Goal: Information Seeking & Learning: Learn about a topic

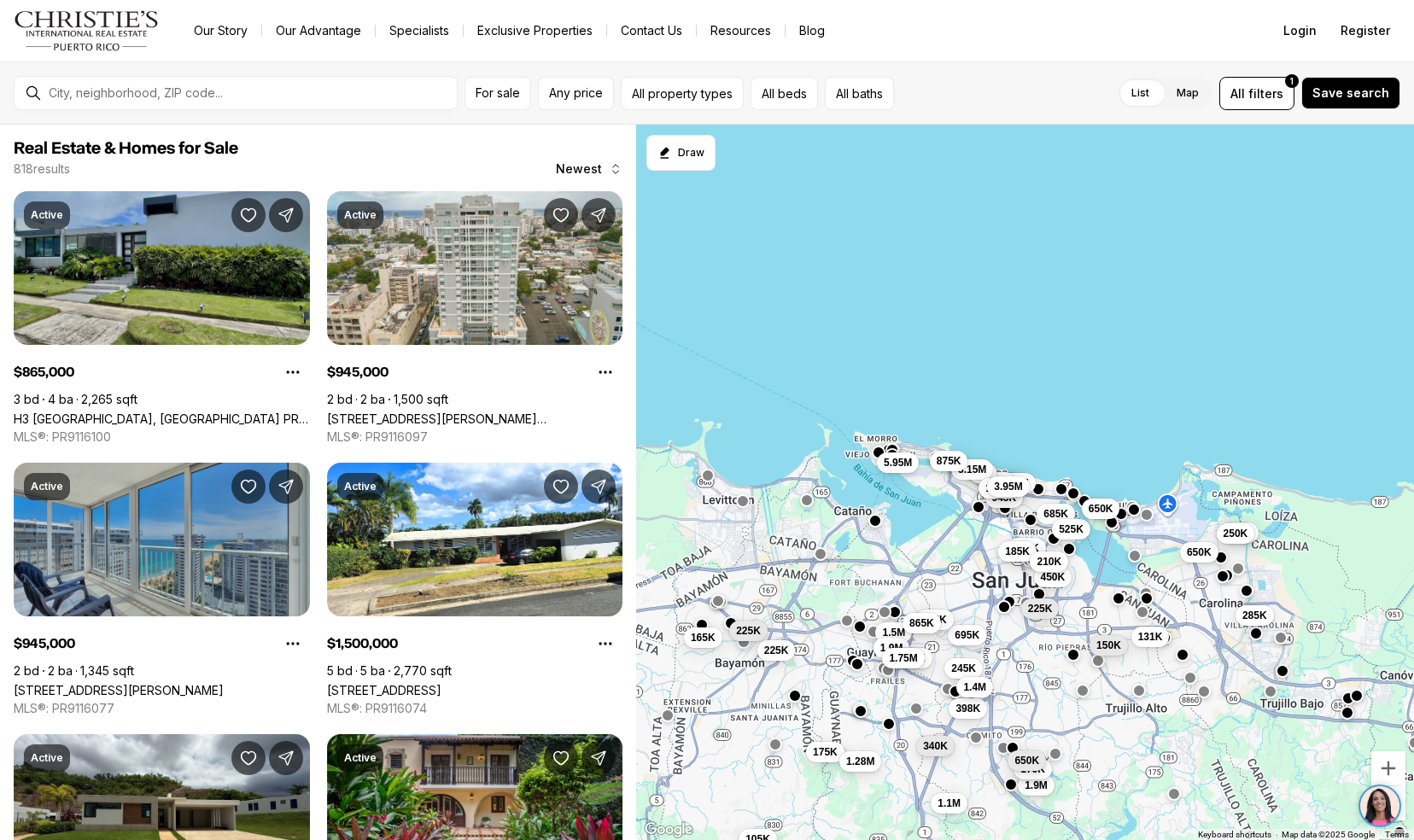
click at [19, 411] on link "H3 [GEOGRAPHIC_DATA], [GEOGRAPHIC_DATA] PR, 00966" at bounding box center [162, 418] width 296 height 15
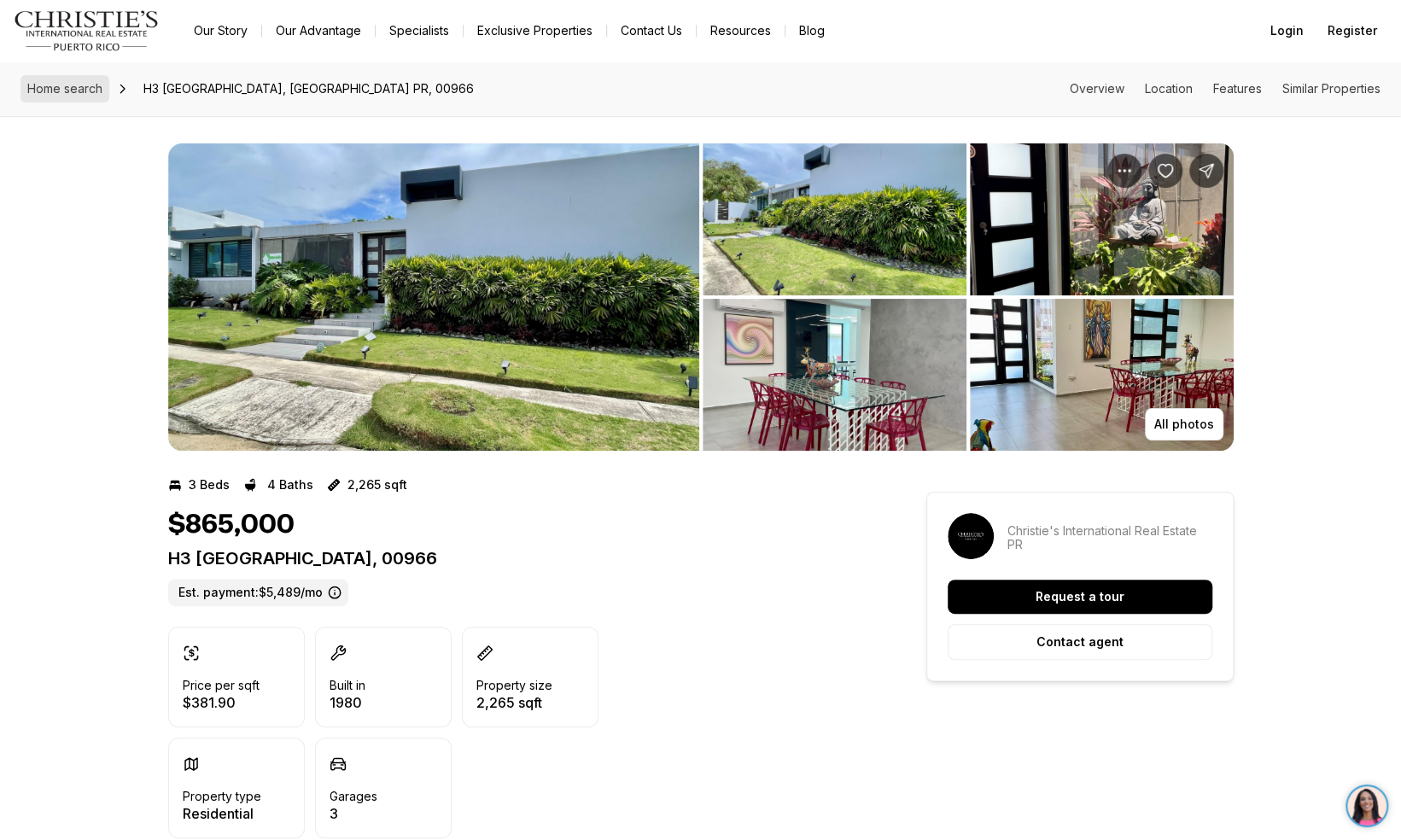
click at [50, 81] on span "Home search" at bounding box center [65, 88] width 75 height 15
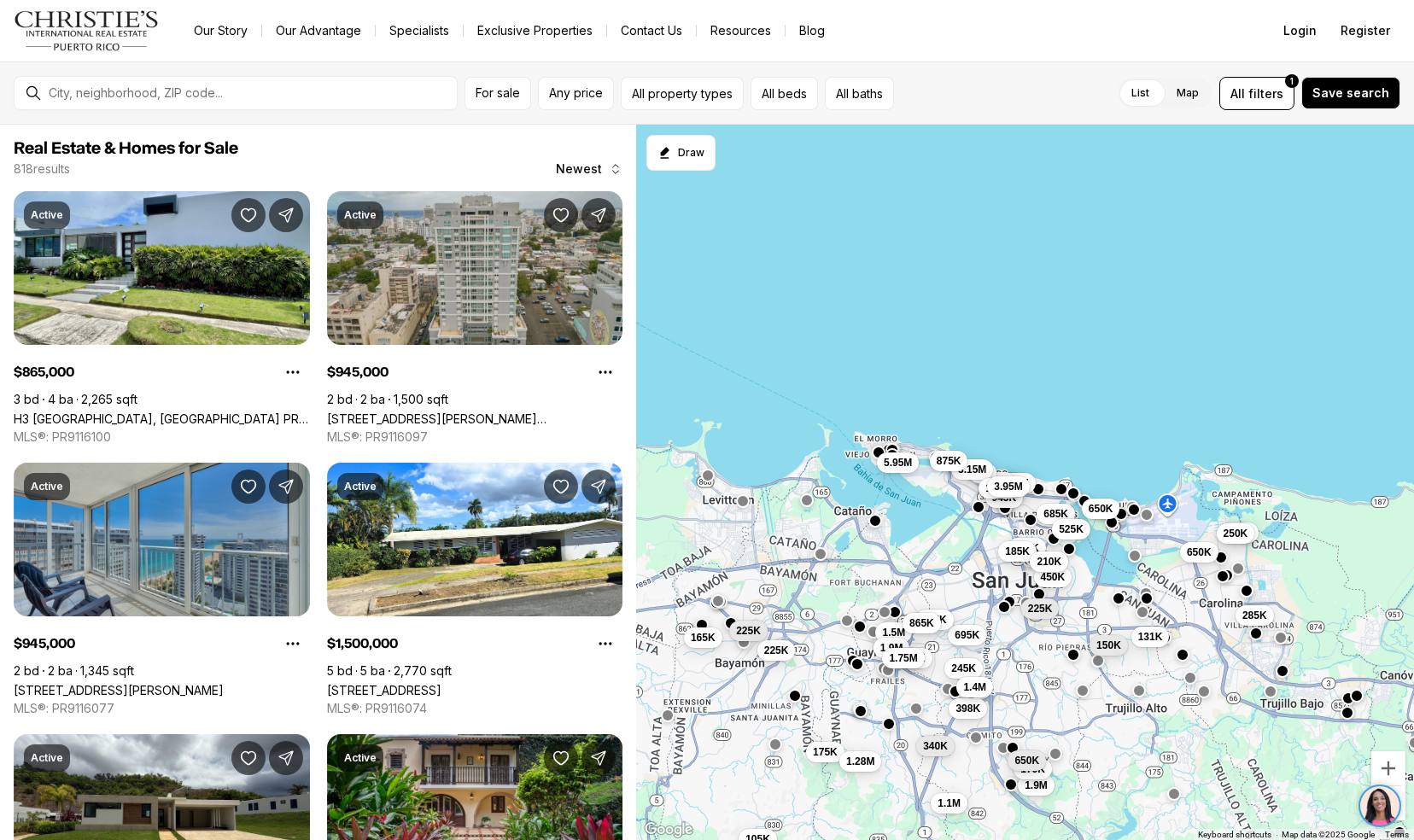
click at [377, 411] on link "[STREET_ADDRESS][PERSON_NAME][PERSON_NAME]" at bounding box center [475, 418] width 296 height 15
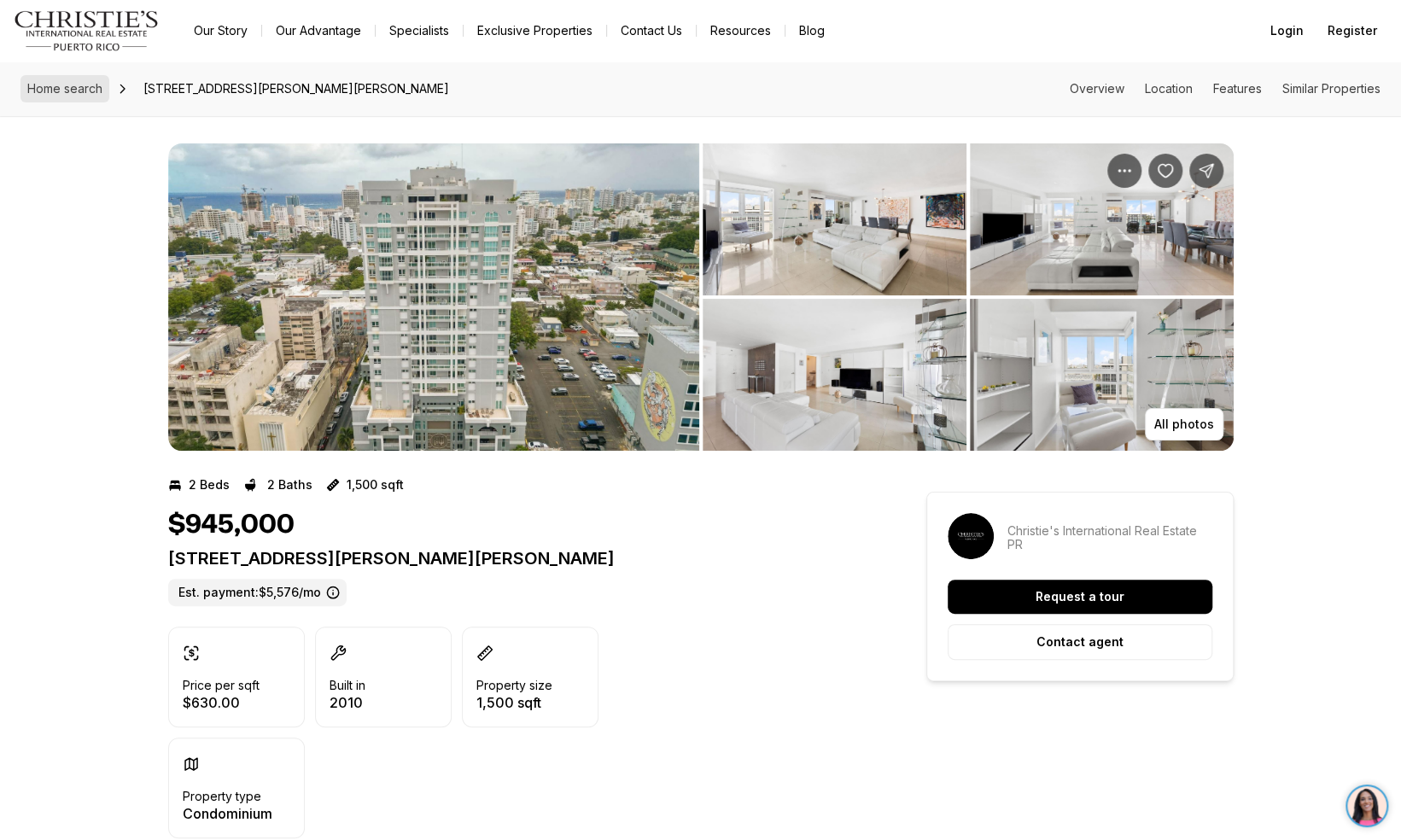
click at [60, 89] on span "Home search" at bounding box center [65, 88] width 75 height 15
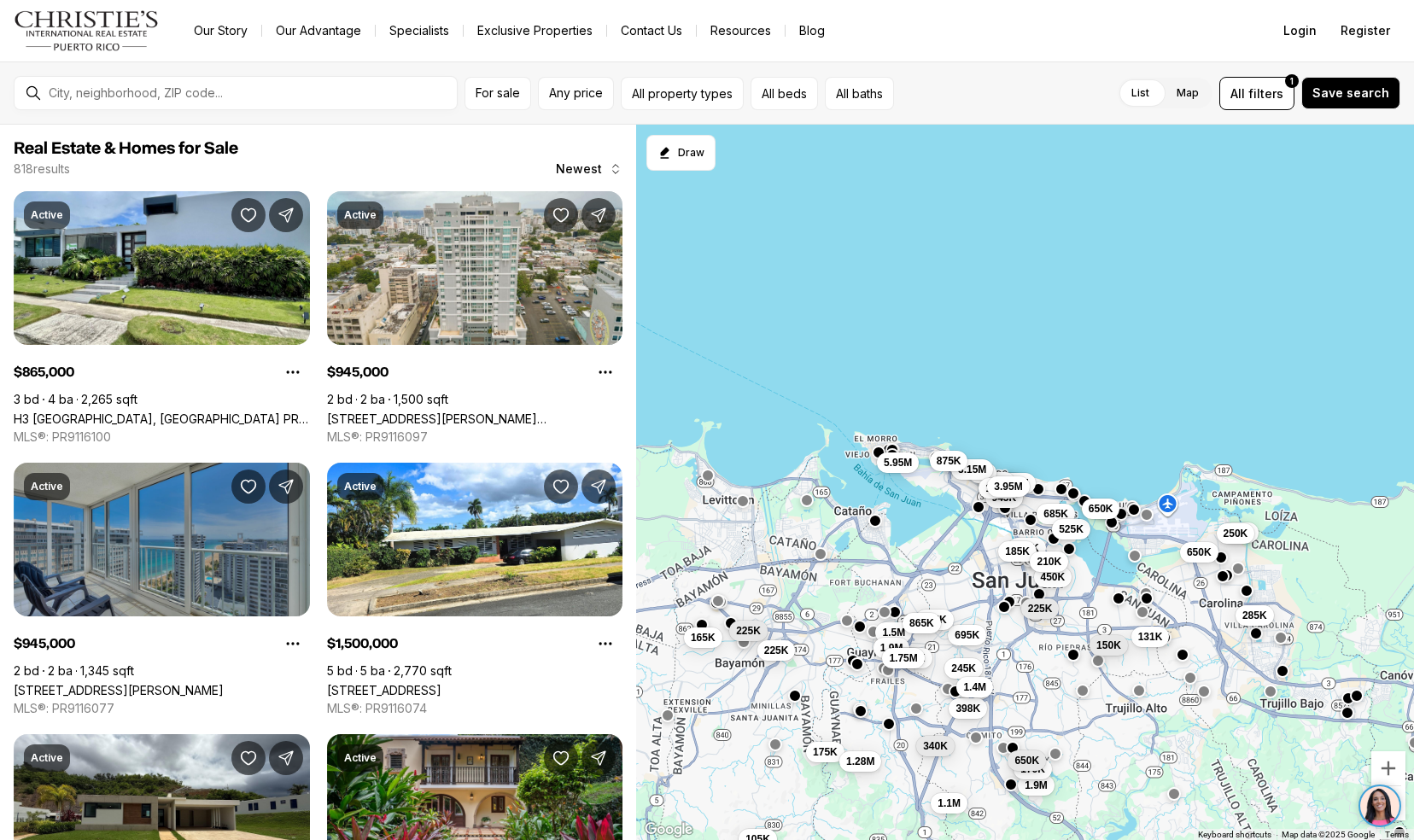
click at [48, 683] on link "1477 ASHFORD AVE #2206, SAN JUAN PR, 00907" at bounding box center [119, 690] width 210 height 15
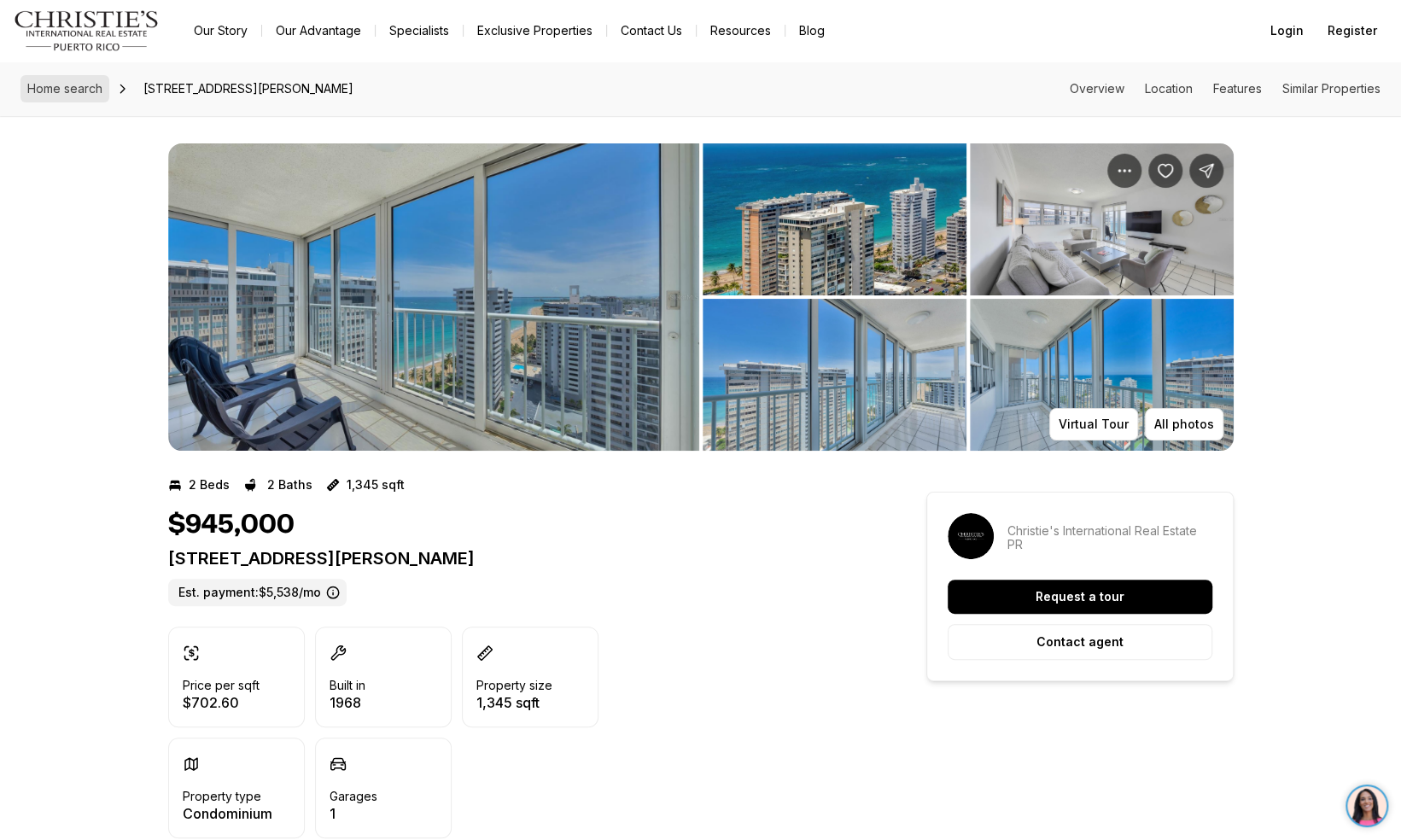
click at [87, 87] on span "Home search" at bounding box center [65, 88] width 75 height 15
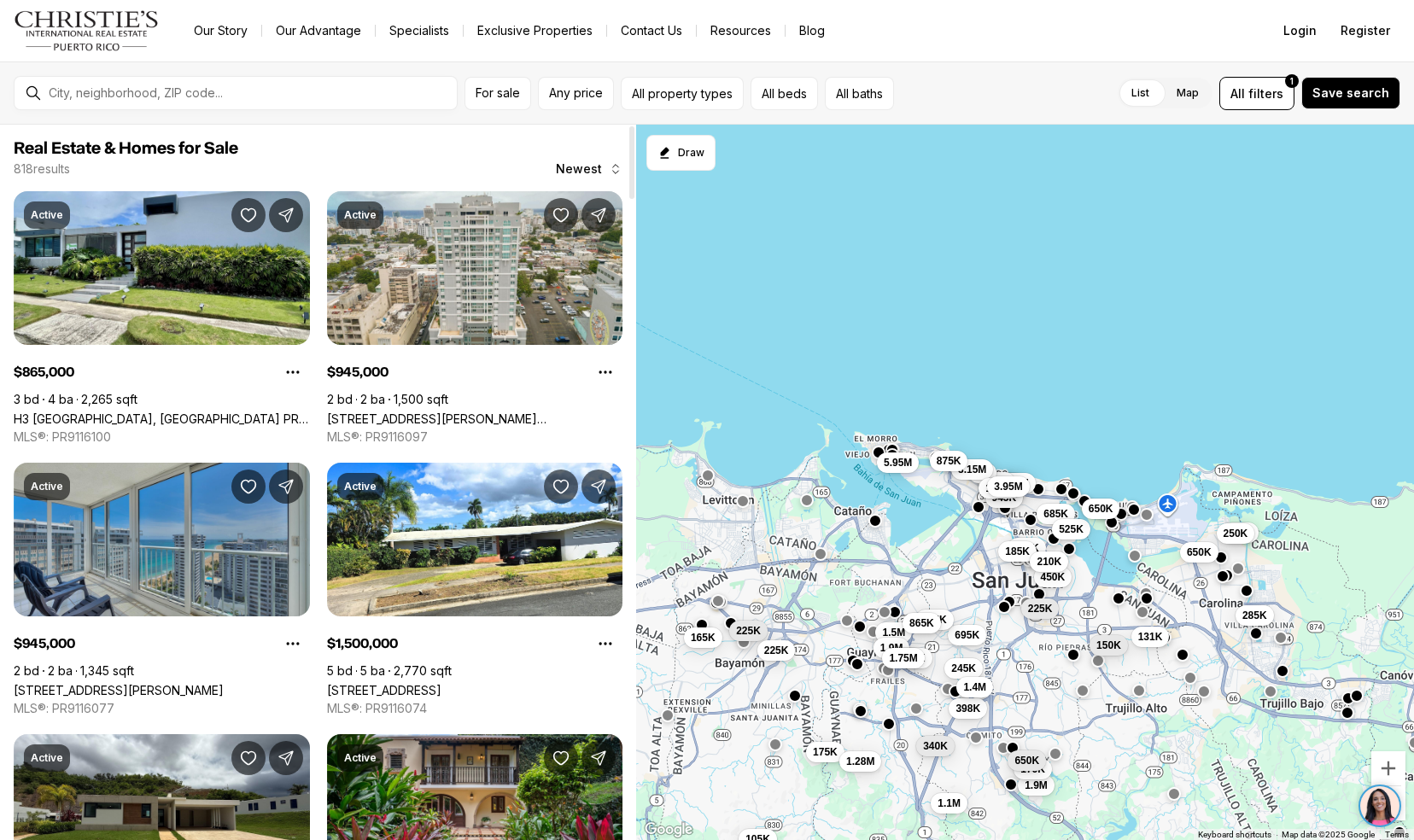
scroll to position [1, 0]
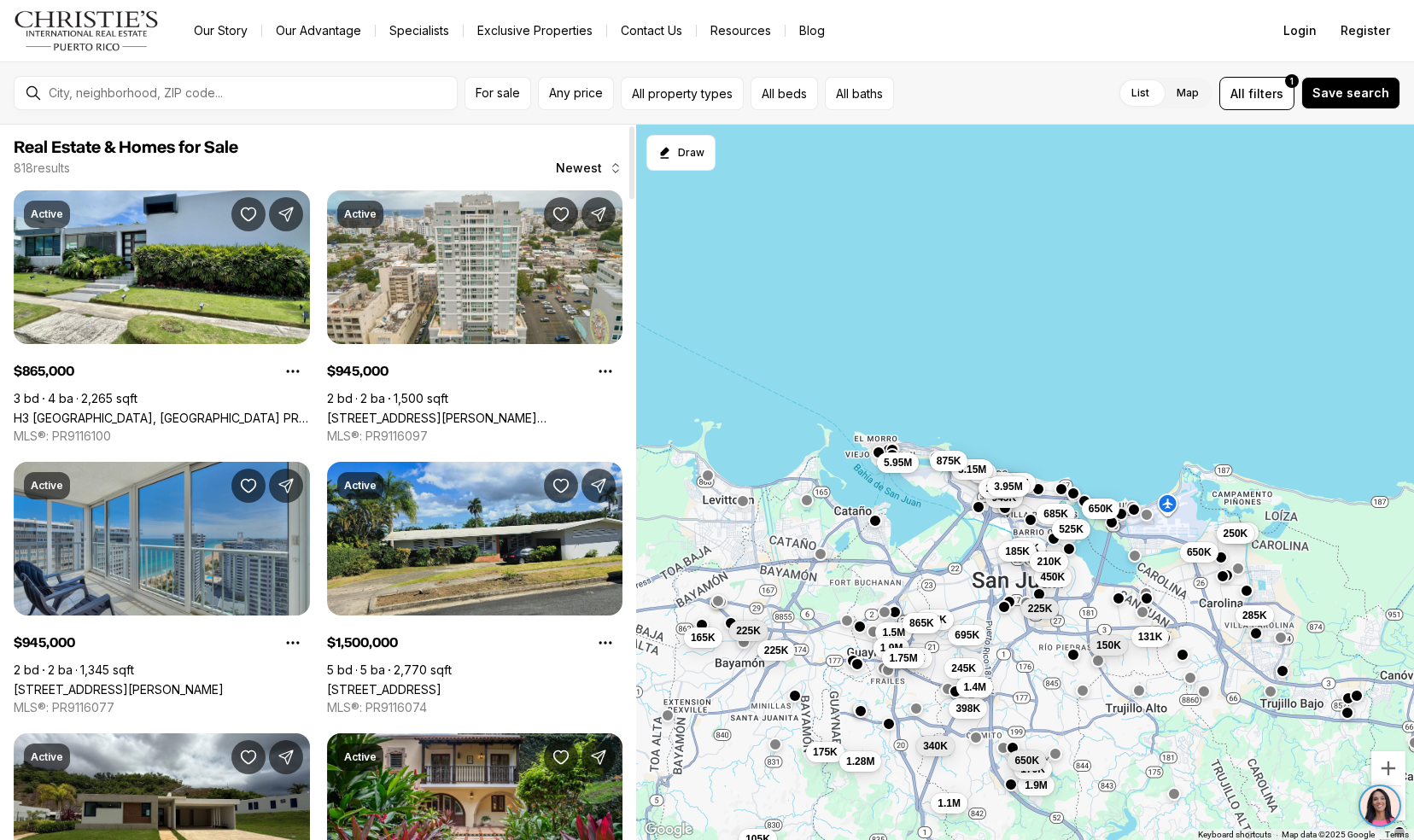
click at [358, 683] on link "[STREET_ADDRESS]" at bounding box center [384, 689] width 115 height 15
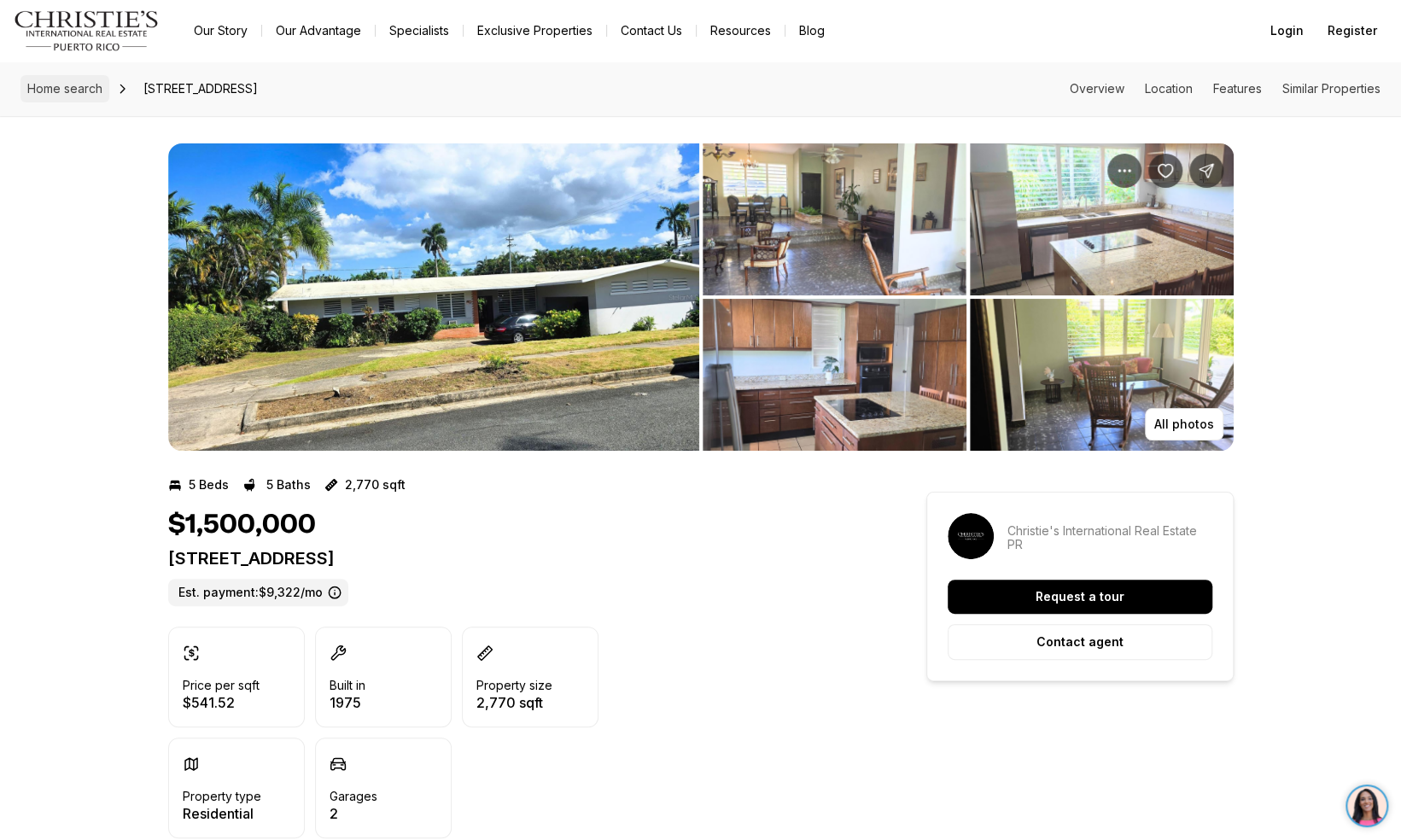
click at [54, 86] on span "Home search" at bounding box center [65, 88] width 75 height 15
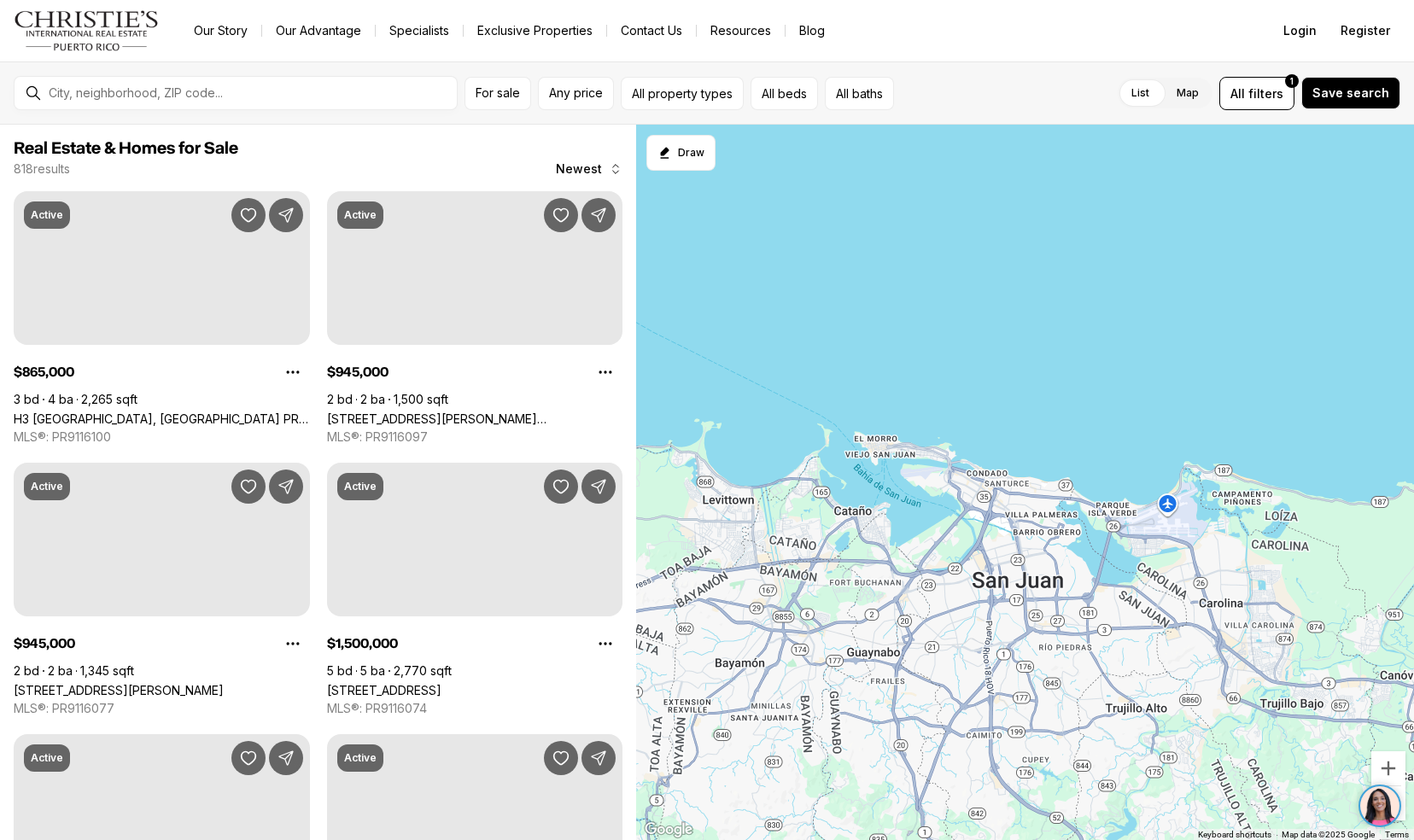
scroll to position [1, 0]
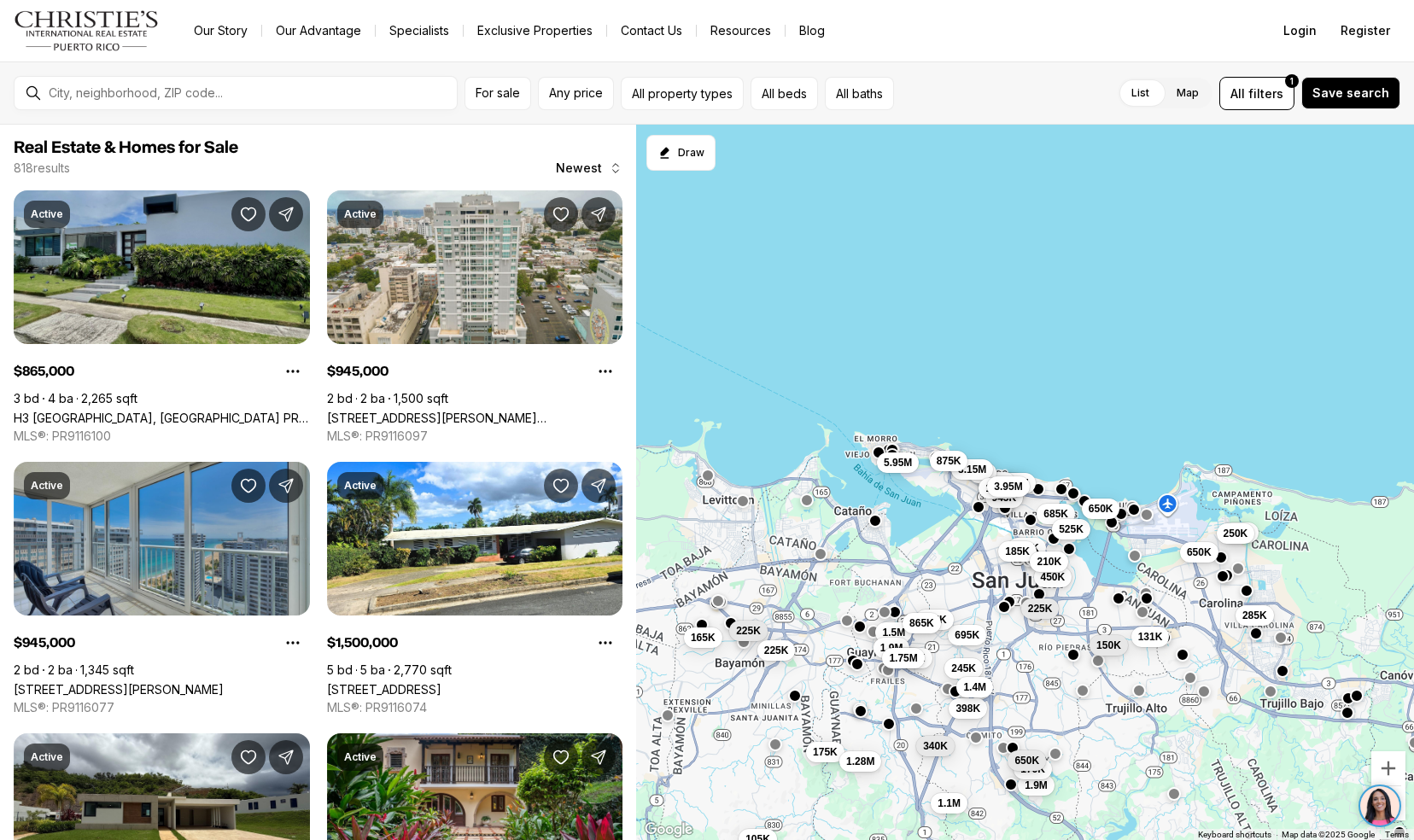
click at [29, 411] on link "H3 [GEOGRAPHIC_DATA], [GEOGRAPHIC_DATA] PR, 00966" at bounding box center [162, 417] width 296 height 15
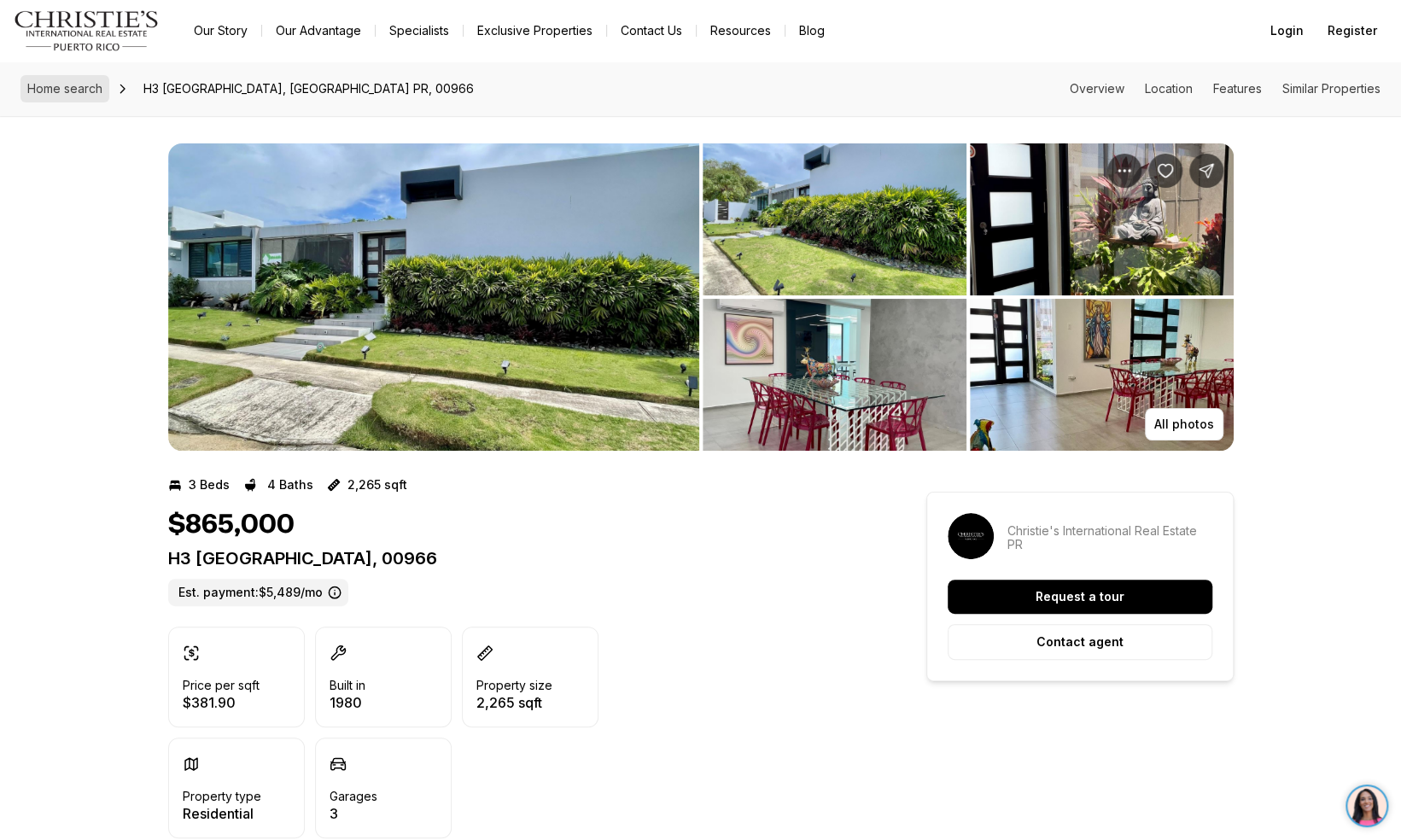
click at [61, 102] on link "Home search" at bounding box center [65, 89] width 89 height 27
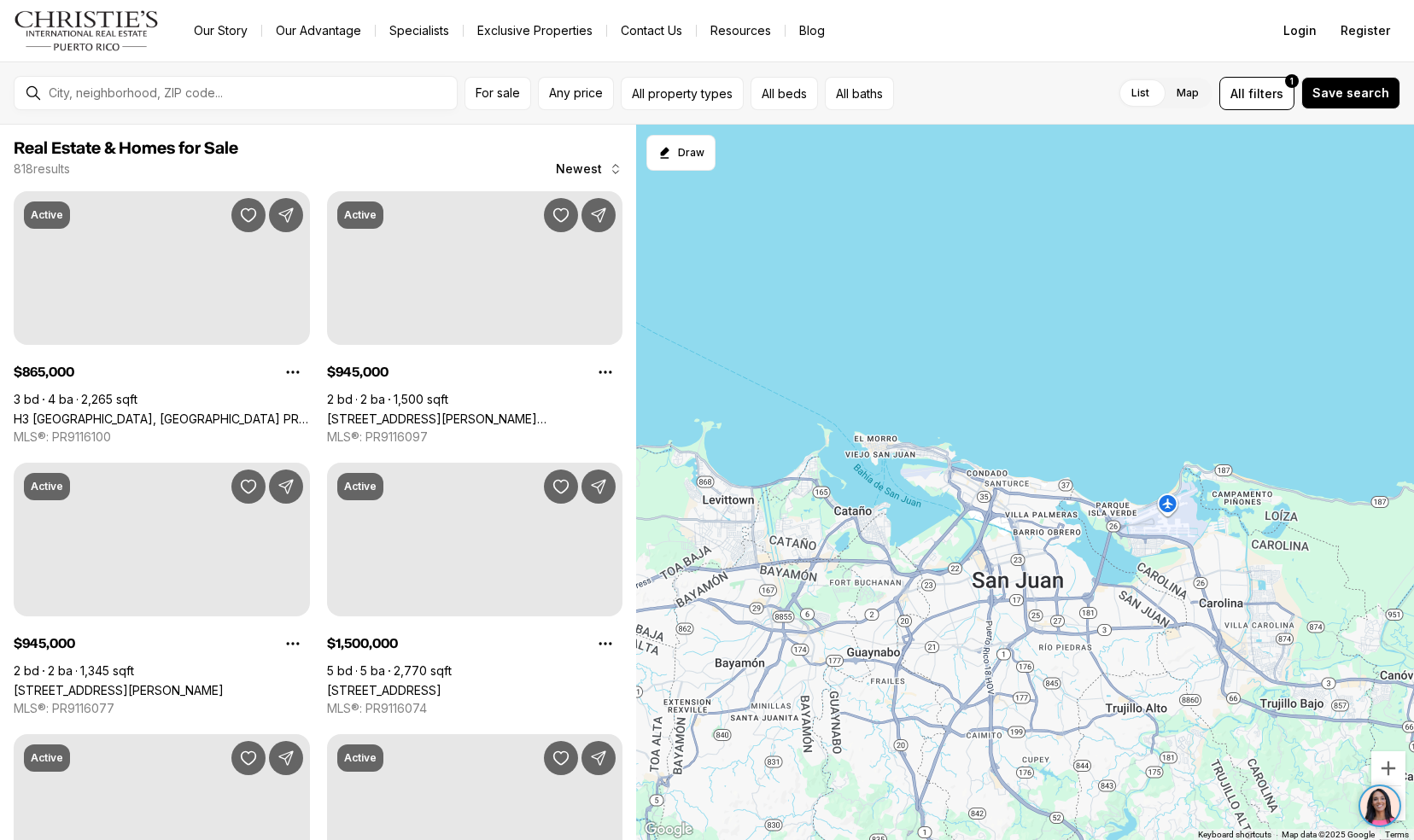
scroll to position [1, 0]
